Goal: Task Accomplishment & Management: Use online tool/utility

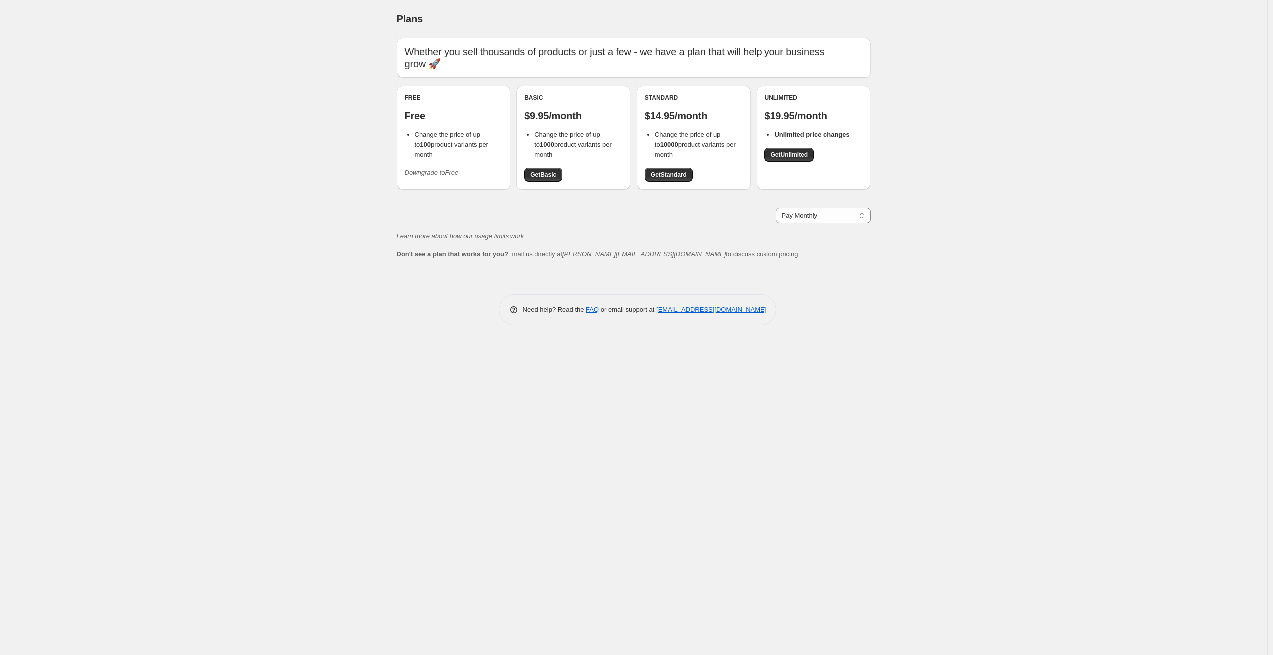
click at [669, 182] on div "Standard $14.95/month Change the price of up to 10000 product variants per mont…" at bounding box center [694, 138] width 114 height 104
click at [672, 180] on link "Get Standard" at bounding box center [669, 175] width 48 height 14
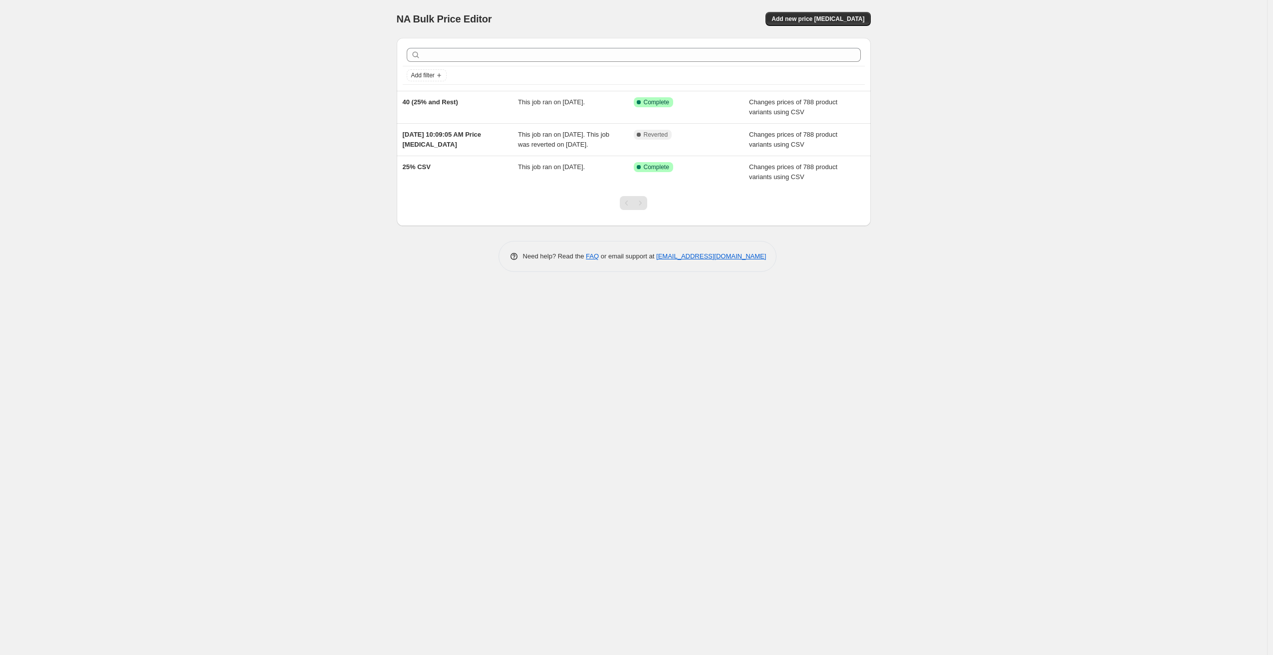
click at [814, 26] on div "NA Bulk Price Editor. This page is ready NA Bulk Price Editor Add new price [ME…" at bounding box center [634, 19] width 474 height 38
click at [830, 14] on button "Add new price [MEDICAL_DATA]" at bounding box center [817, 19] width 105 height 14
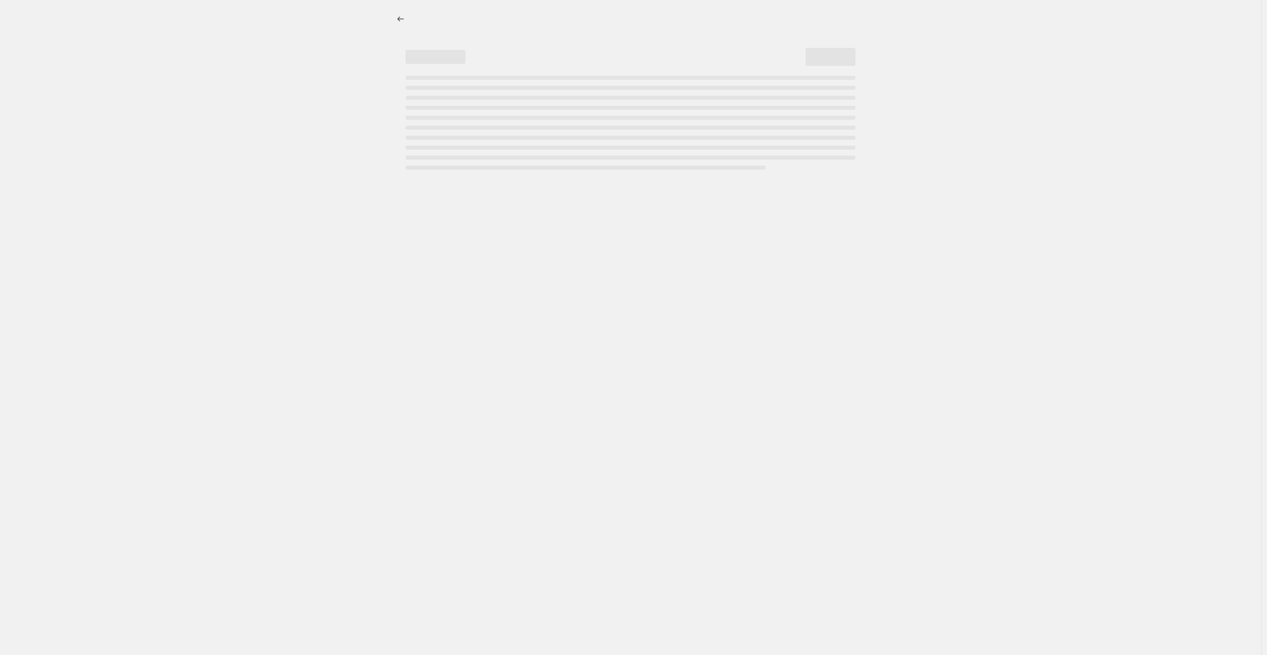
select select "percentage"
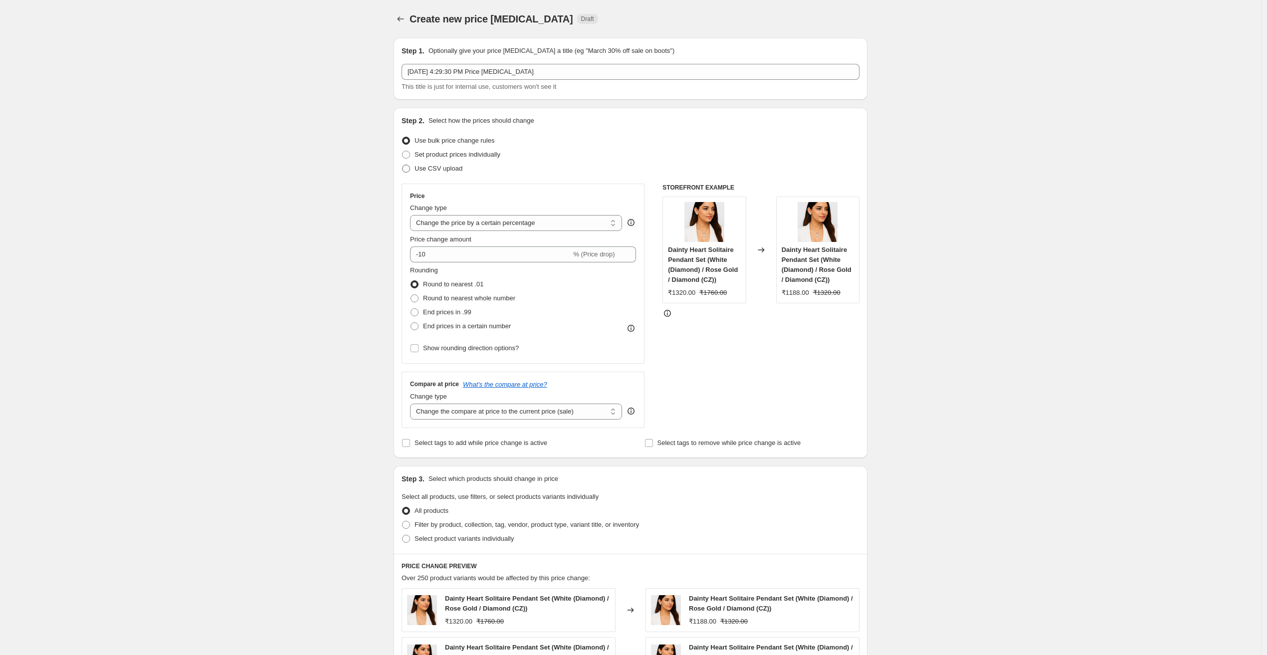
click at [408, 171] on span at bounding box center [406, 169] width 8 height 8
click at [403, 165] on input "Use CSV upload" at bounding box center [402, 165] width 0 height 0
radio input "true"
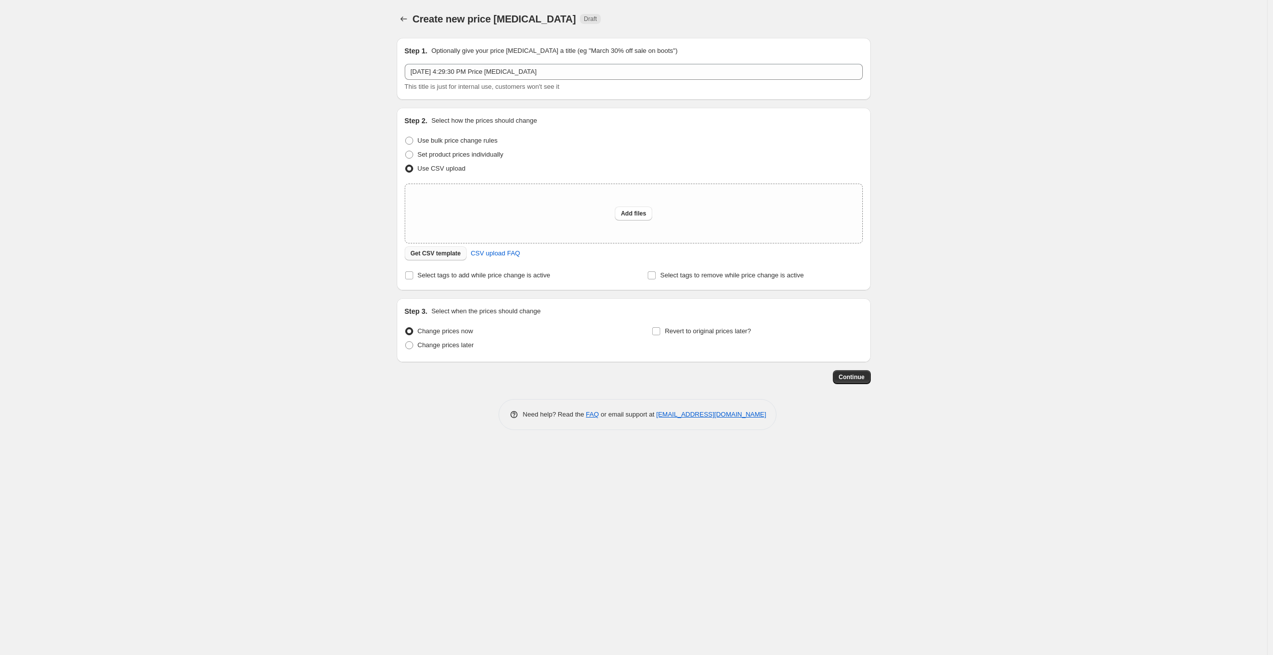
click at [433, 254] on span "Get CSV template" at bounding box center [436, 253] width 50 height 8
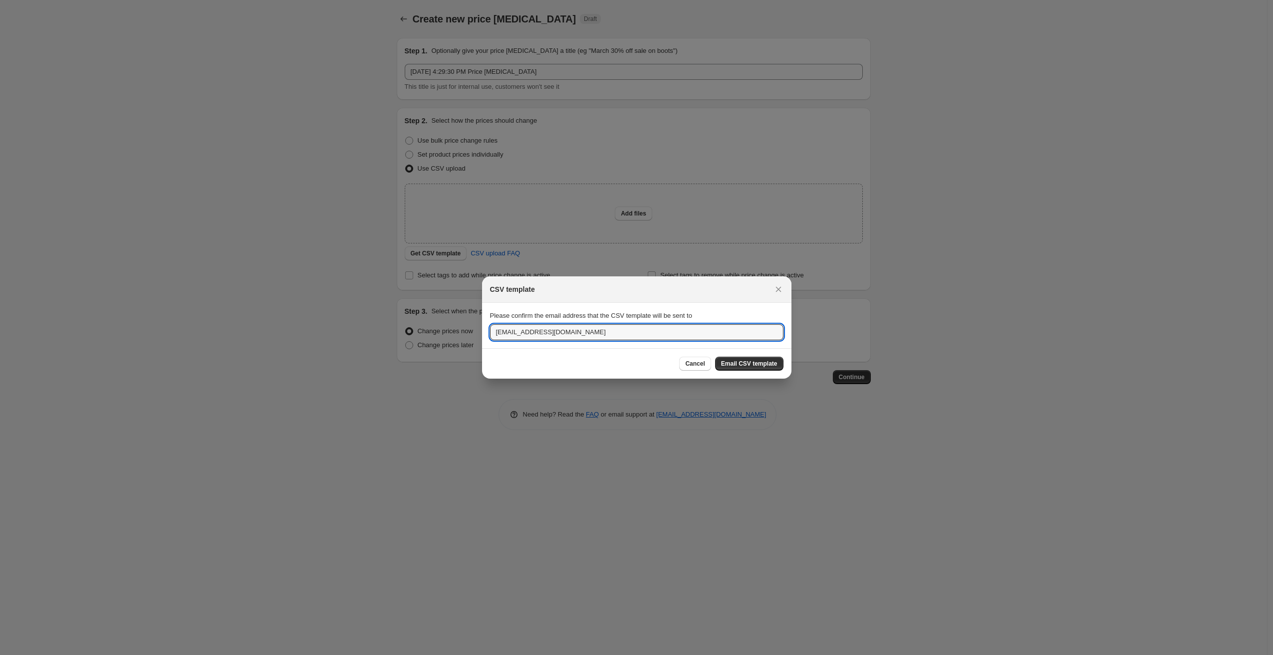
drag, startPoint x: 586, startPoint y: 334, endPoint x: 468, endPoint y: 335, distance: 118.3
click at [468, 655] on div "CSV template Please confirm the email address that the CSV template will be sen…" at bounding box center [636, 655] width 1273 height 0
type input "client@unfoldcro.com"
click at [766, 365] on span "Email CSV template" at bounding box center [749, 364] width 56 height 8
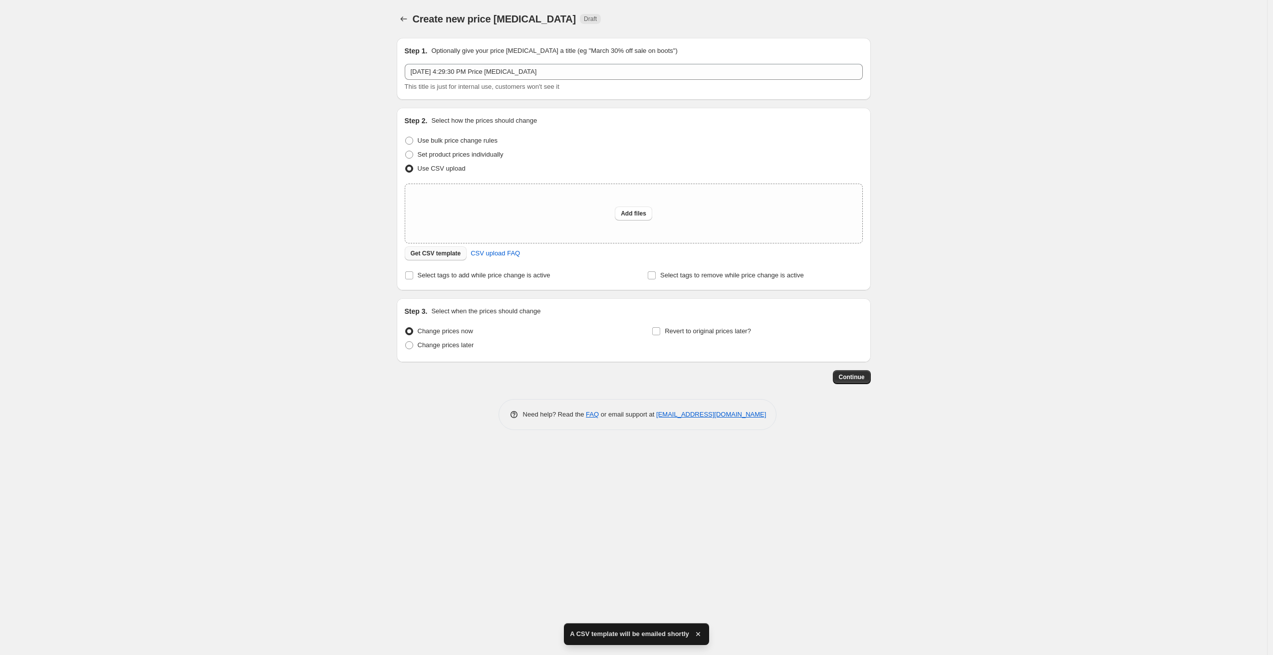
click at [452, 254] on span "Get CSV template" at bounding box center [436, 253] width 50 height 8
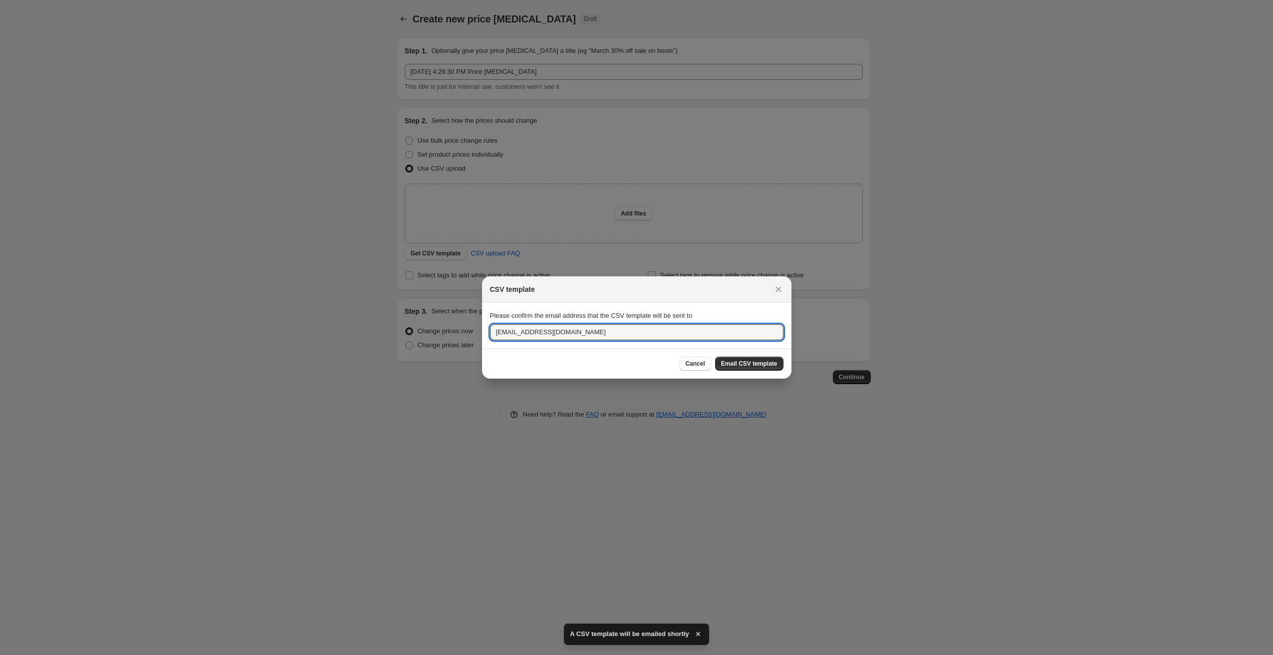
drag, startPoint x: 571, startPoint y: 332, endPoint x: 458, endPoint y: 336, distance: 113.8
click at [458, 655] on div "CSV template Please confirm the email address that the CSV template will be sen…" at bounding box center [636, 655] width 1273 height 0
click at [625, 335] on input ":r2a:" at bounding box center [636, 332] width 293 height 16
type input "shopify.adarsh@gmail.com"
click at [765, 364] on span "Email CSV template" at bounding box center [749, 364] width 56 height 8
